Goal: Navigation & Orientation: Understand site structure

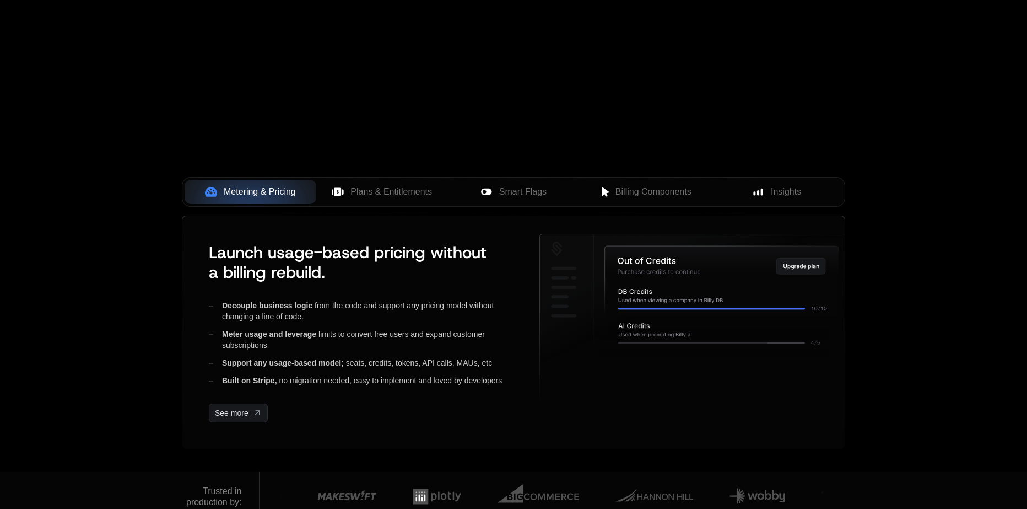
scroll to position [275, 0]
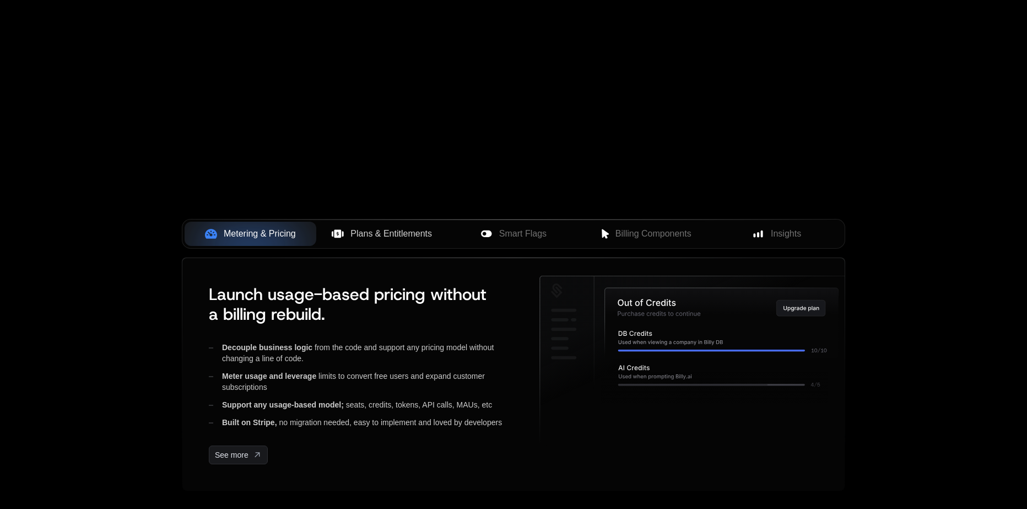
click at [412, 223] on button "Plans & Entitlements" at bounding box center [382, 233] width 132 height 24
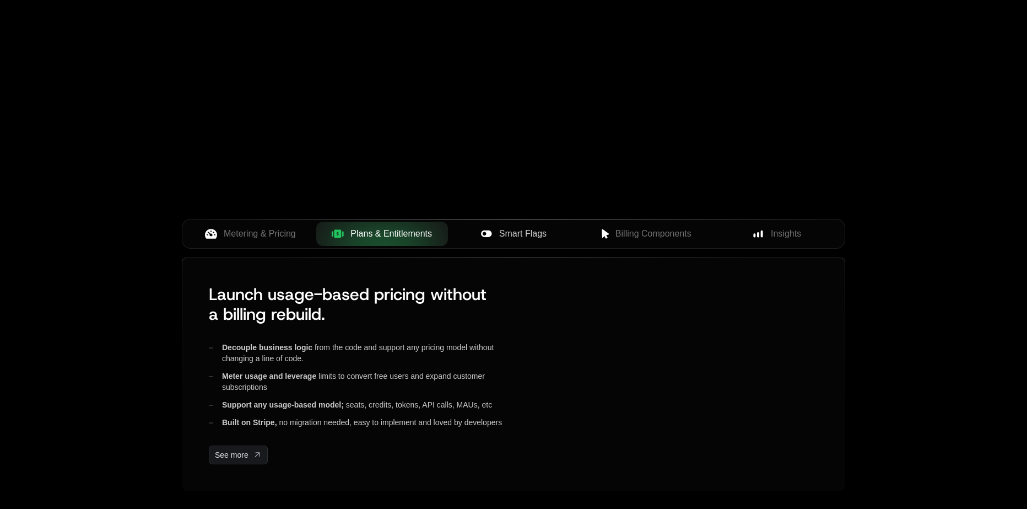
click at [511, 234] on span "Smart Flags" at bounding box center [522, 233] width 47 height 13
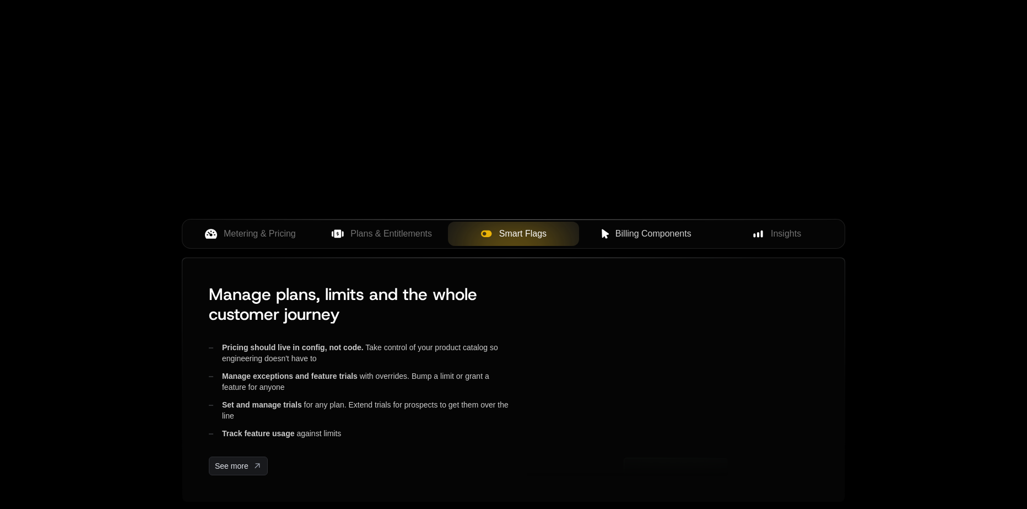
click at [622, 237] on span "Billing Components" at bounding box center [653, 233] width 76 height 13
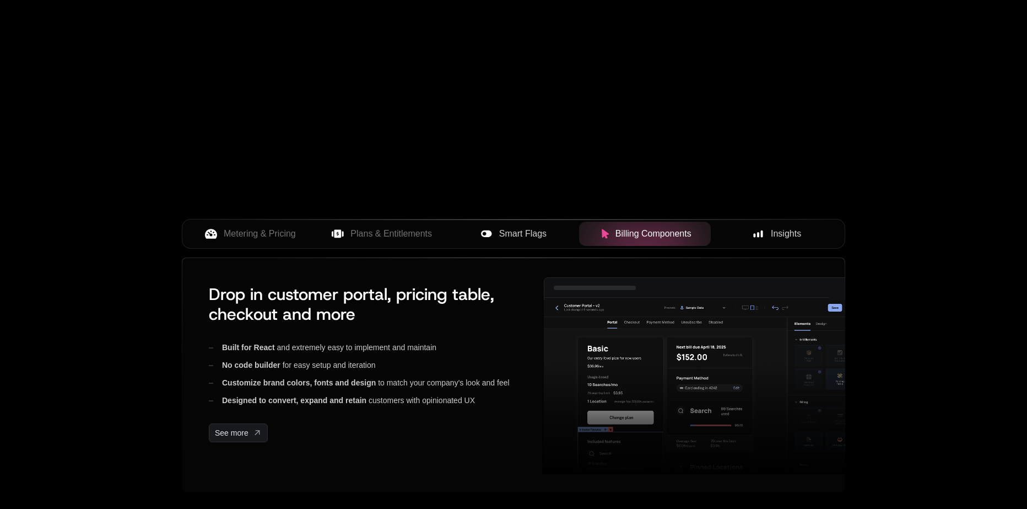
click at [753, 236] on div "Insights" at bounding box center [777, 233] width 114 height 13
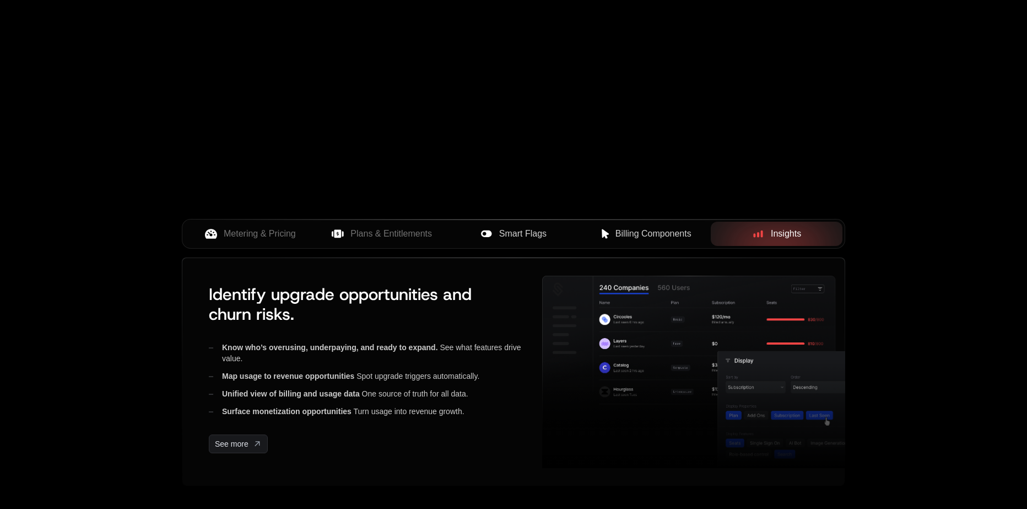
drag, startPoint x: 634, startPoint y: 241, endPoint x: 628, endPoint y: 241, distance: 6.1
click at [633, 241] on button "Billing Components" at bounding box center [645, 233] width 132 height 24
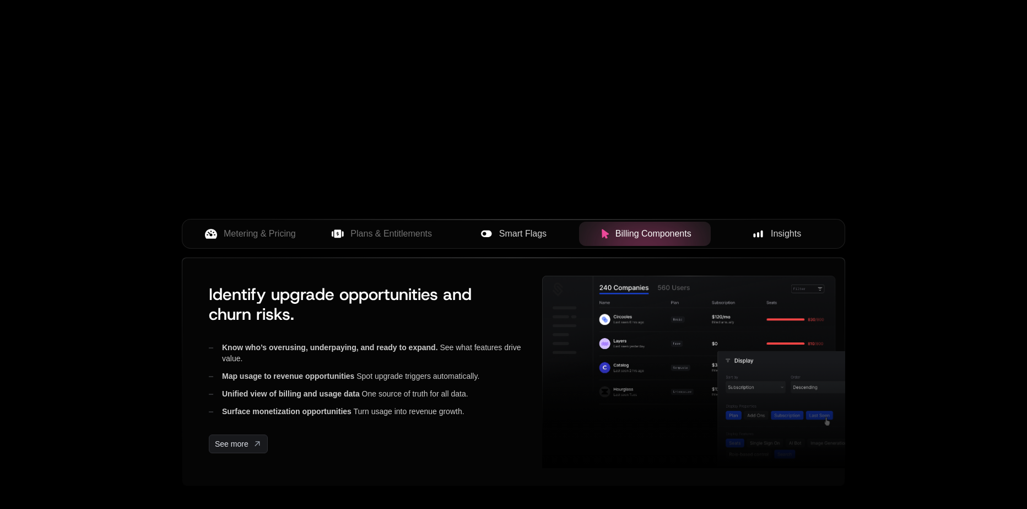
click at [501, 235] on span "Smart Flags" at bounding box center [522, 233] width 47 height 13
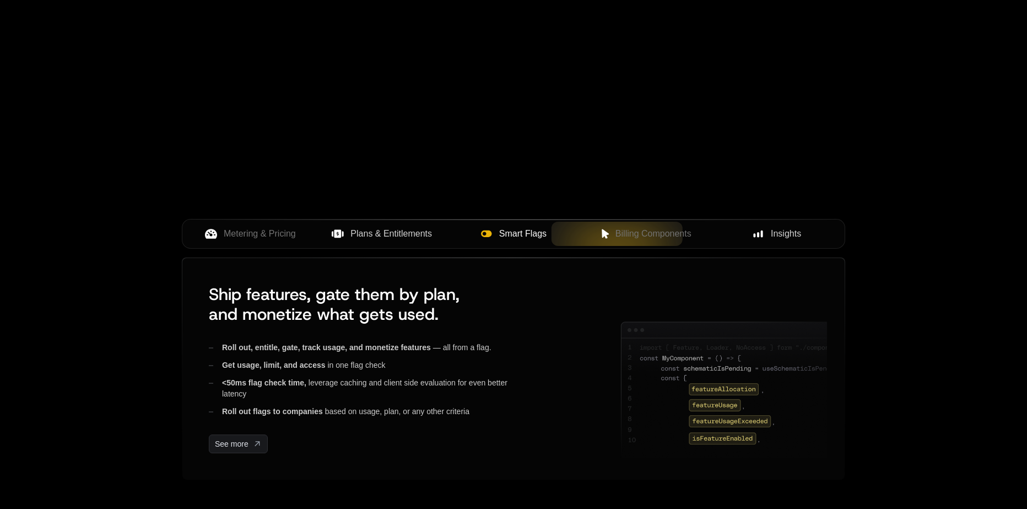
click at [385, 236] on span "Plans & Entitlements" at bounding box center [391, 233] width 82 height 13
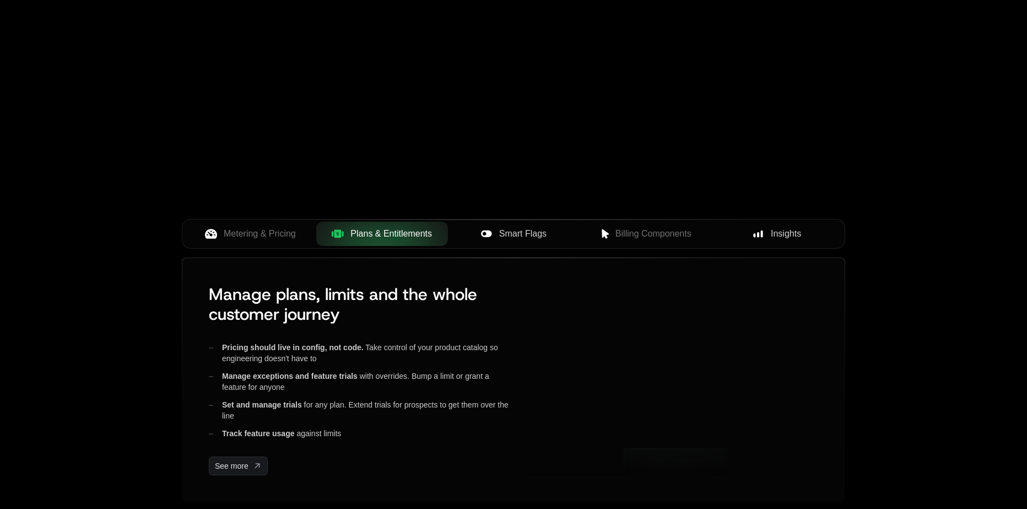
drag, startPoint x: 257, startPoint y: 240, endPoint x: 325, endPoint y: 241, distance: 68.3
click at [257, 240] on span "Metering & Pricing" at bounding box center [260, 233] width 72 height 13
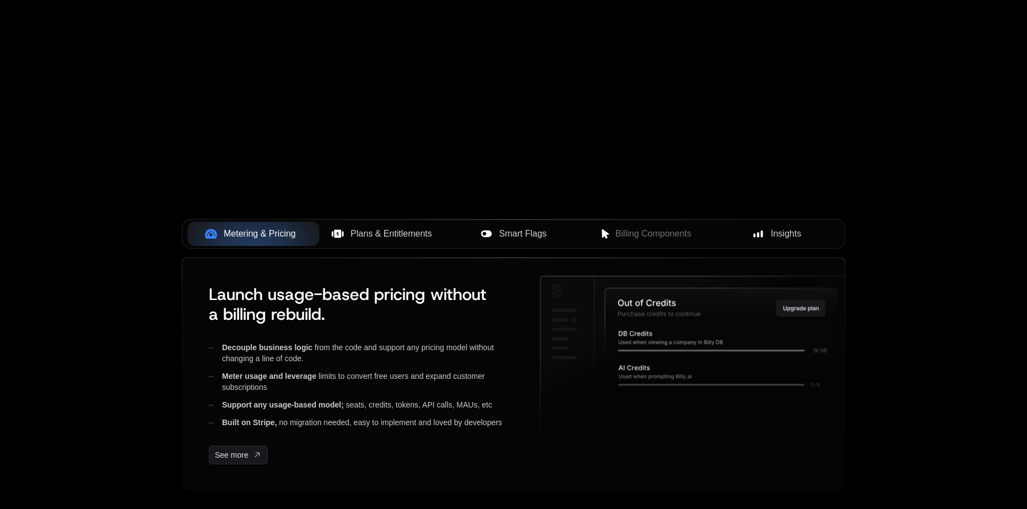
click at [397, 241] on button "Plans & Entitlements" at bounding box center [382, 233] width 132 height 24
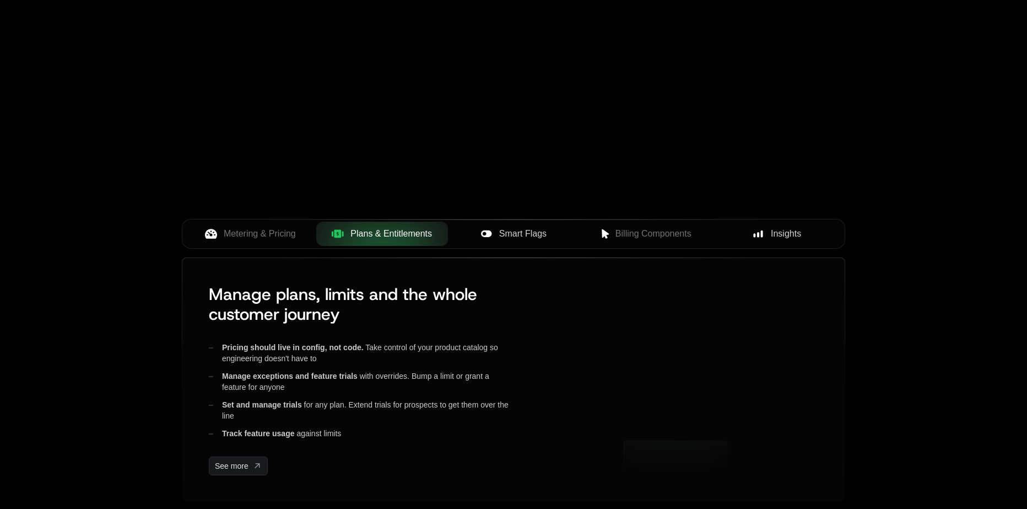
click at [488, 237] on icon at bounding box center [486, 234] width 12 height 12
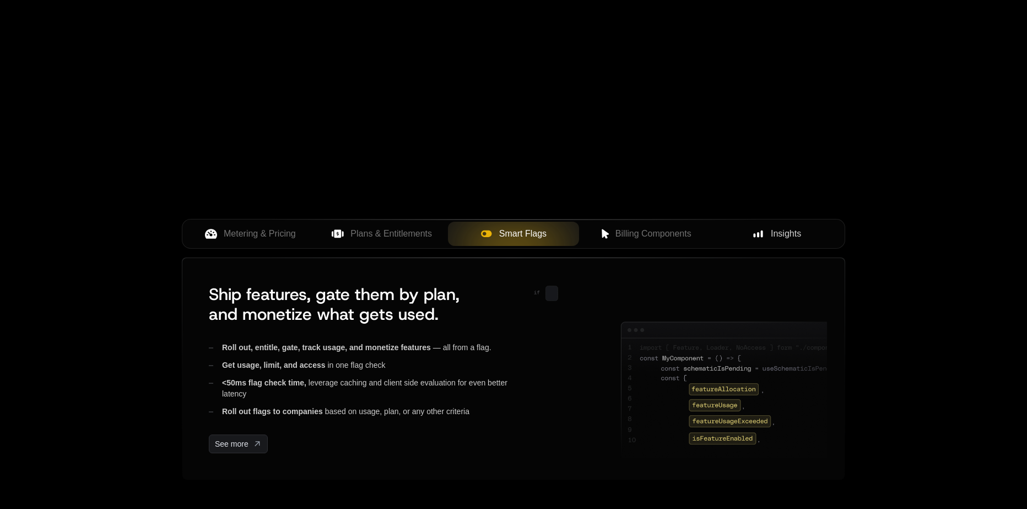
click at [632, 235] on span "Billing Components" at bounding box center [653, 233] width 76 height 13
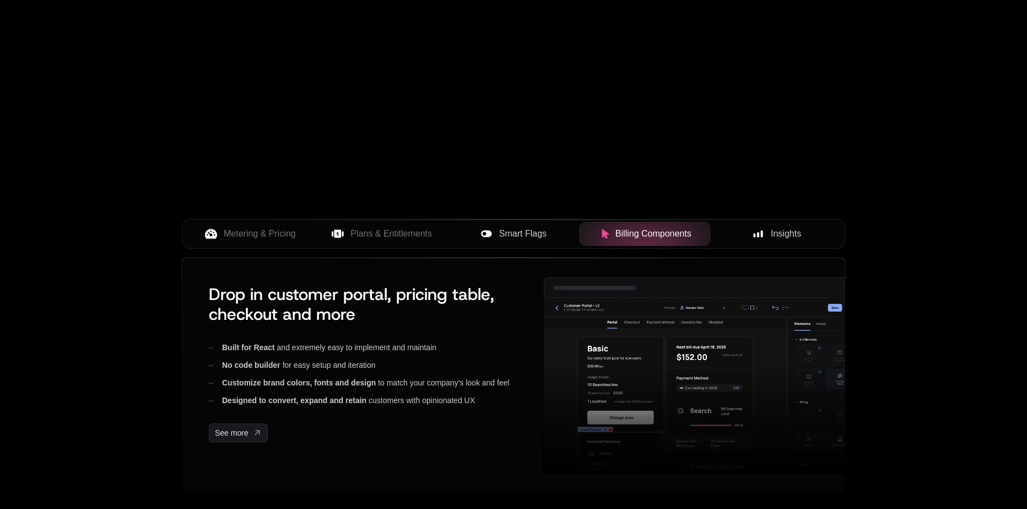
click at [774, 224] on button "Insights" at bounding box center [777, 233] width 132 height 24
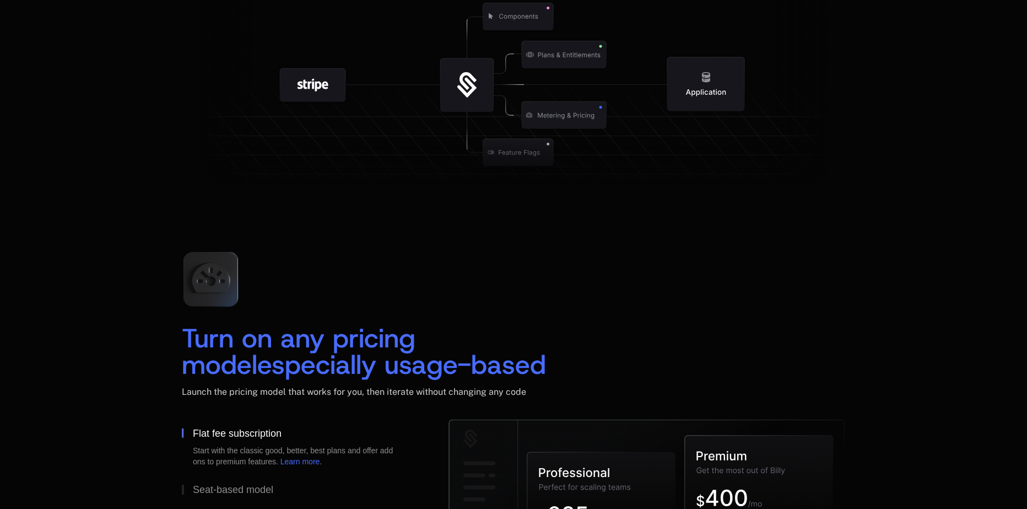
scroll to position [1212, 0]
